Goal: Find contact information: Find contact information

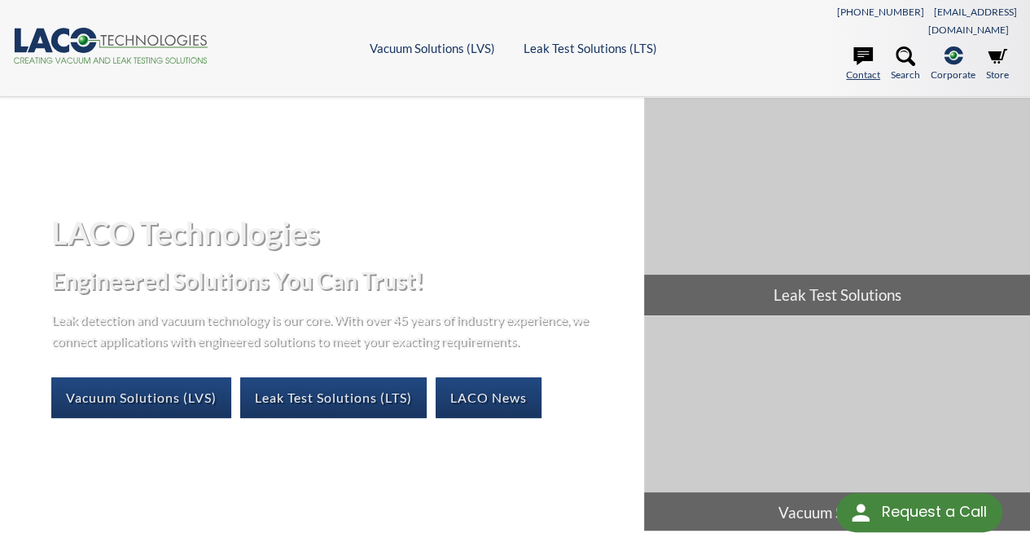
click at [867, 53] on link "Contact" at bounding box center [863, 64] width 34 height 36
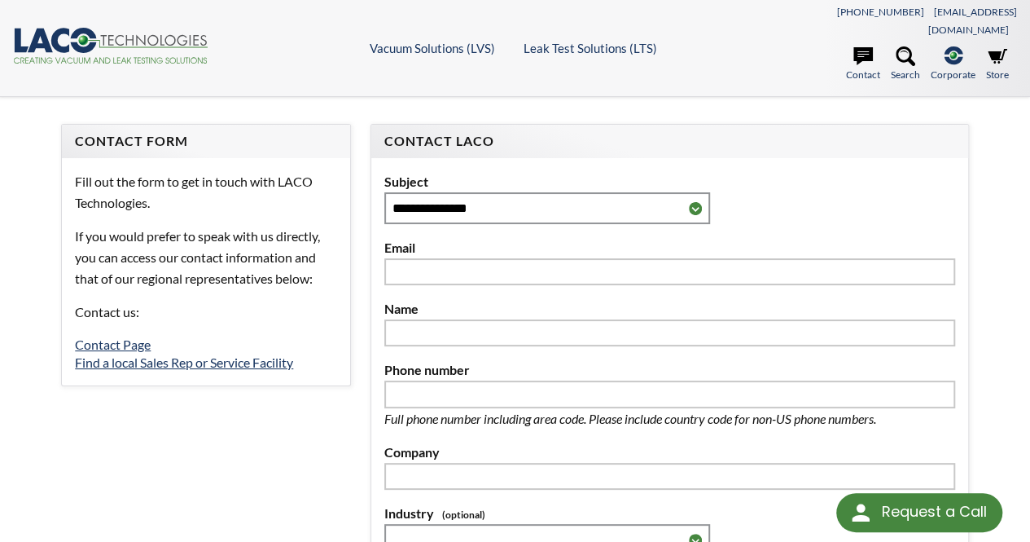
select select "تطبيق مصغَّر لترجمة اللغة"
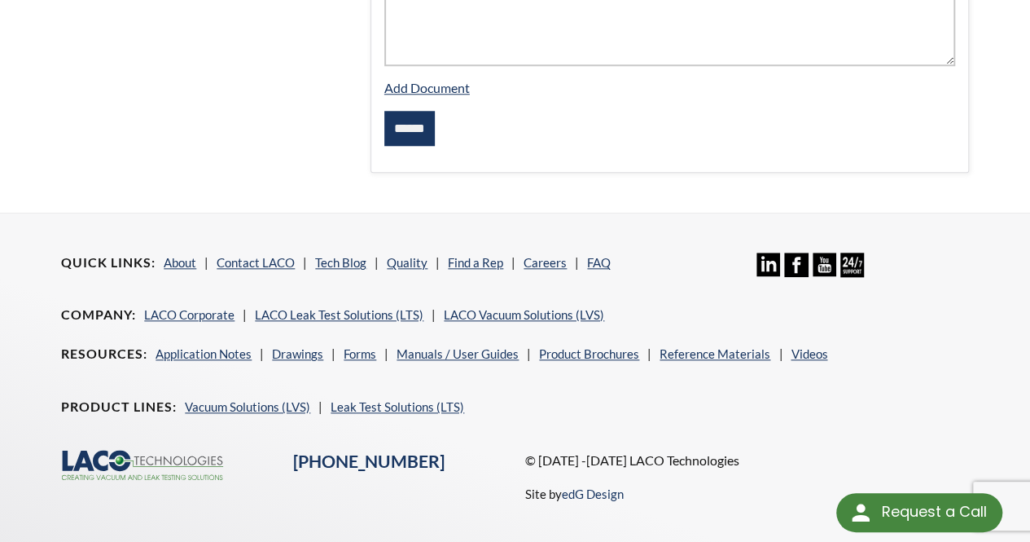
scroll to position [776, 0]
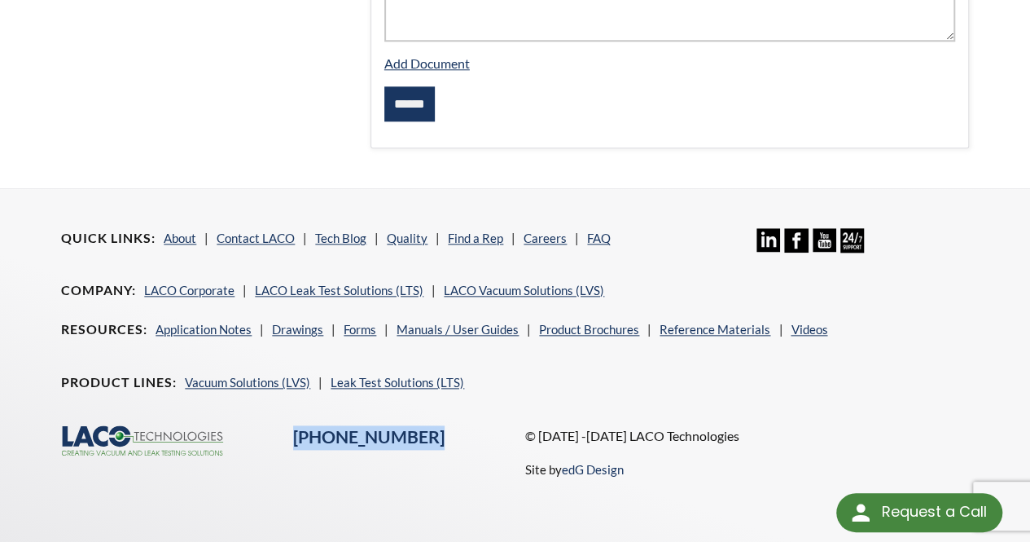
drag, startPoint x: 438, startPoint y: 411, endPoint x: 288, endPoint y: 415, distance: 149.9
click at [288, 425] on div "[PHONE_NUMBER]" at bounding box center [399, 437] width 232 height 24
copy link "[PHONE_NUMBER]"
